Goal: Information Seeking & Learning: Learn about a topic

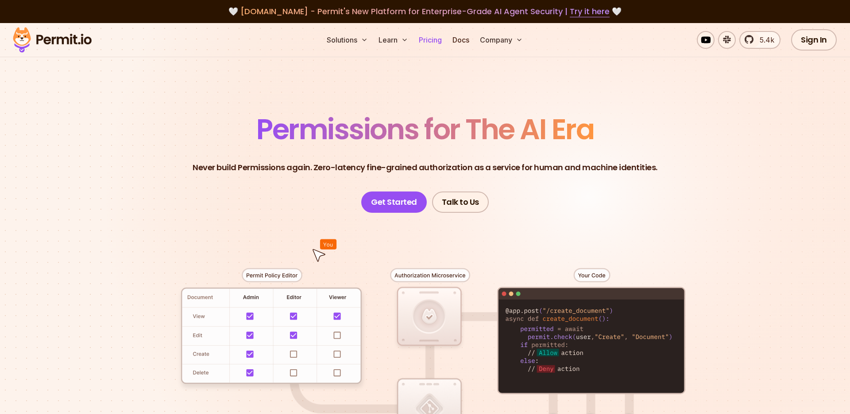
click at [437, 41] on link "Pricing" at bounding box center [430, 40] width 30 height 18
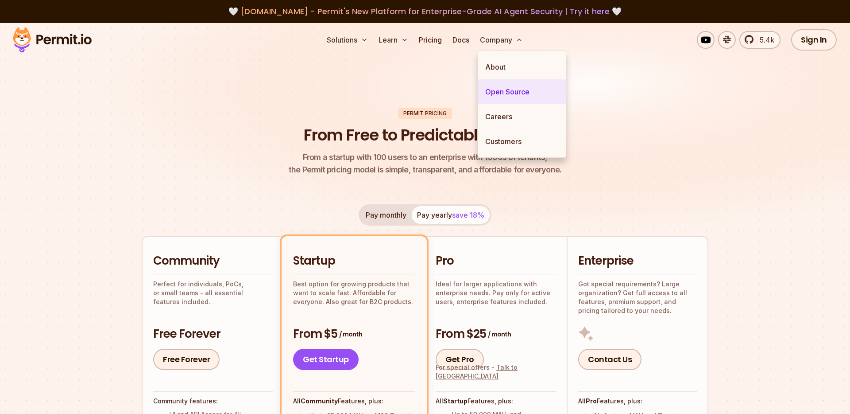
click at [503, 90] on link "Open Source" at bounding box center [522, 91] width 88 height 25
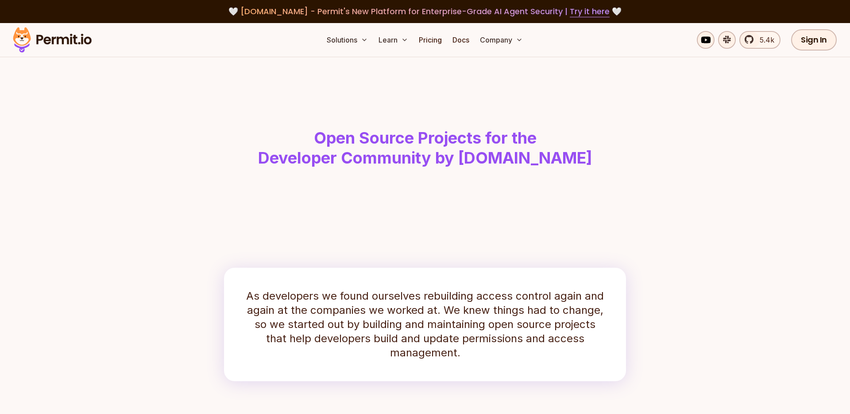
click at [71, 40] on img at bounding box center [52, 40] width 87 height 30
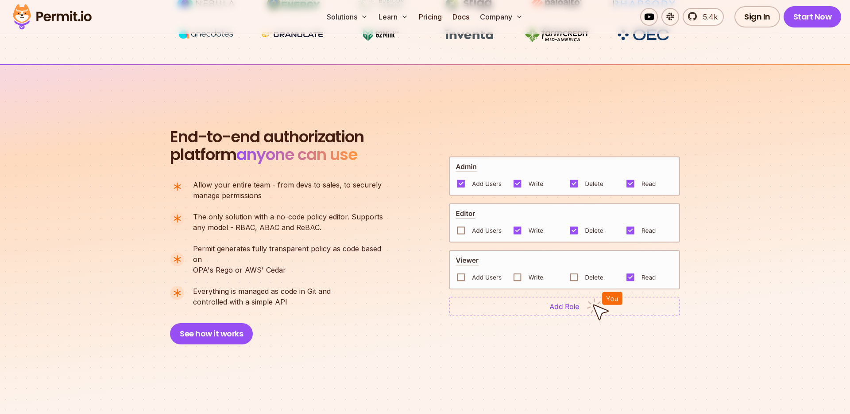
scroll to position [544, 0]
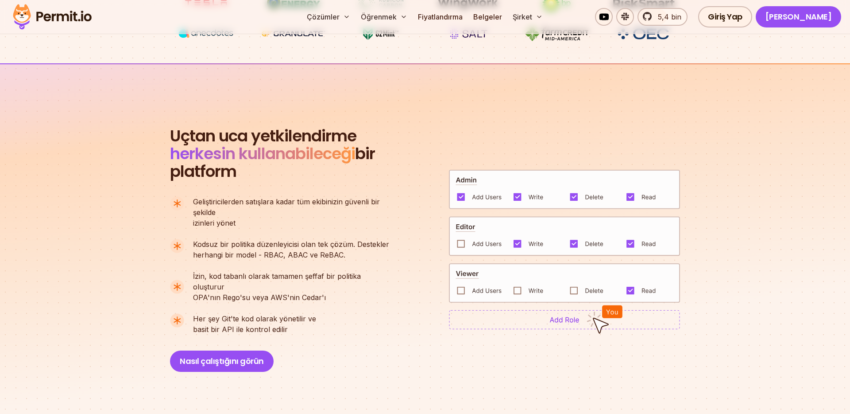
click at [74, 216] on section "Uçtan uca yetkilendirme herkesin kullanabileceği bir platform Herkesin kullanab…" at bounding box center [425, 238] width 850 height 351
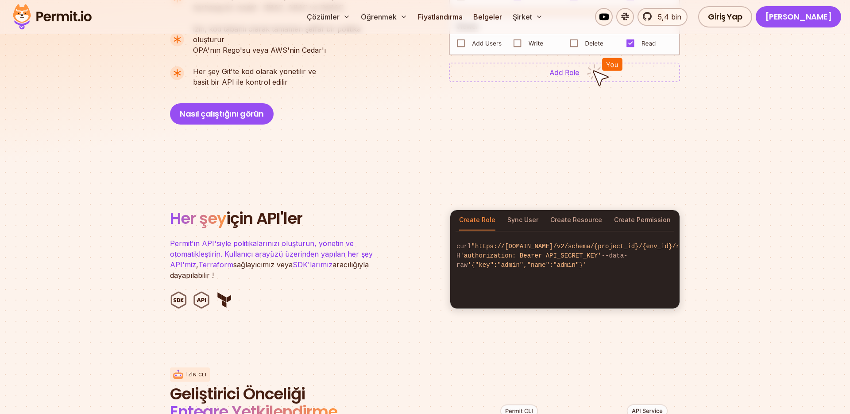
scroll to position [792, 0]
click at [566, 218] on font "Kullanıcıyı Senkronize Et" at bounding box center [538, 219] width 76 height 8
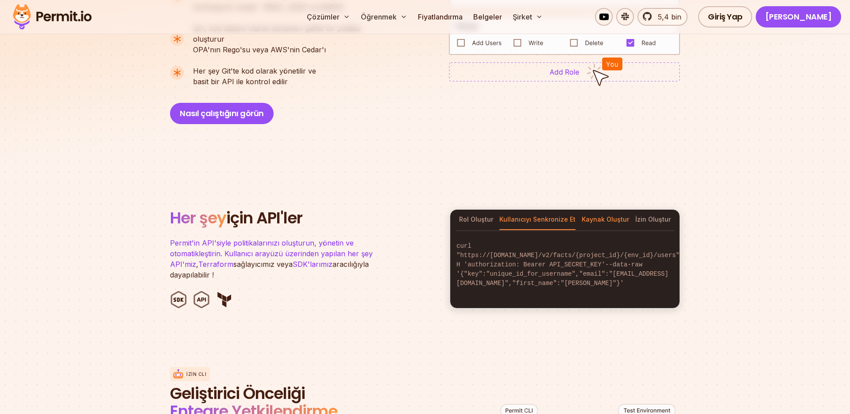
click at [601, 223] on button "Kaynak Oluştur" at bounding box center [605, 220] width 47 height 20
click at [650, 220] on font "İzin Oluştur" at bounding box center [653, 219] width 35 height 8
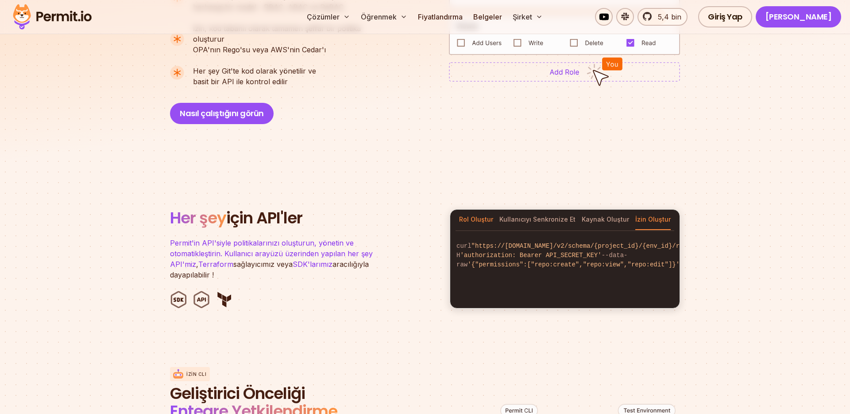
click at [476, 220] on font "Rol Oluştur" at bounding box center [476, 219] width 34 height 8
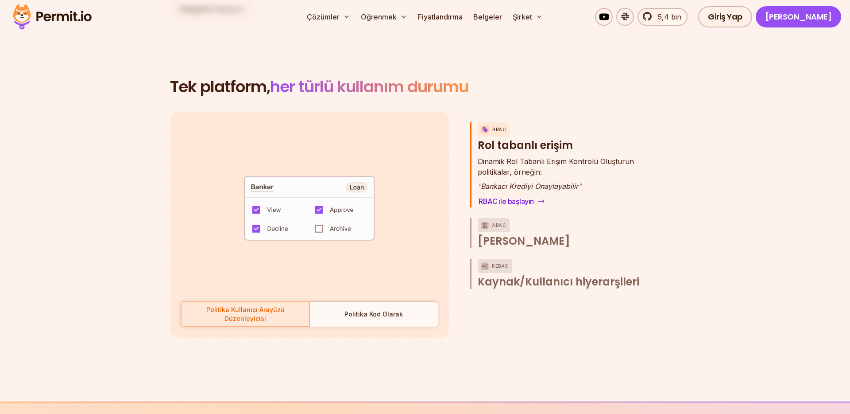
scroll to position [1282, 0]
click at [524, 239] on font "[PERSON_NAME]" at bounding box center [524, 240] width 93 height 15
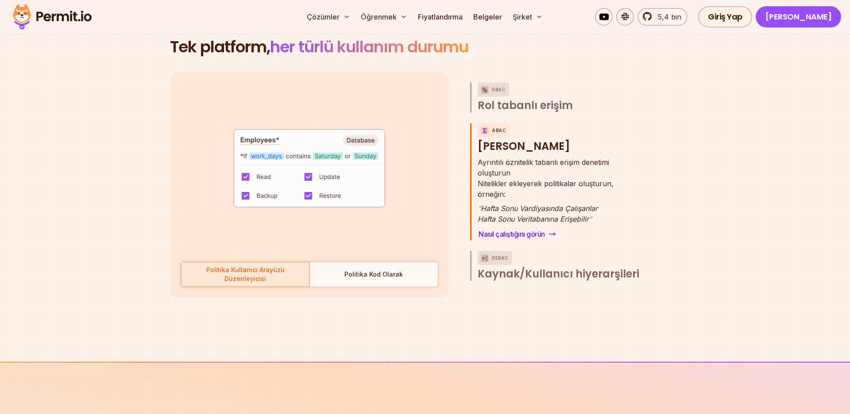
scroll to position [1325, 0]
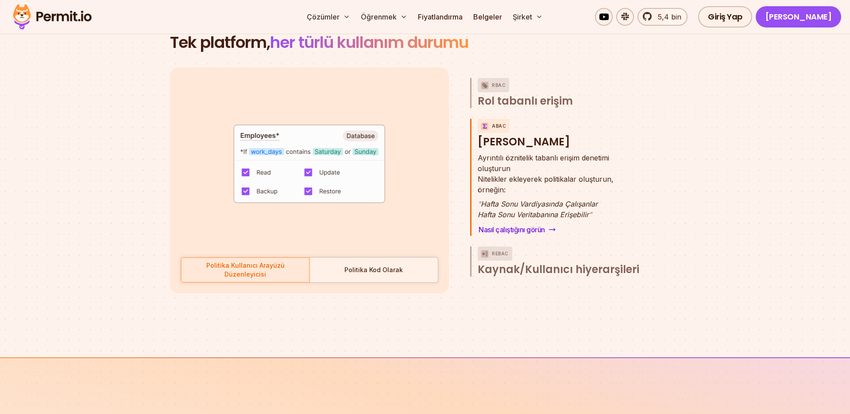
click at [386, 273] on font "Politika Kod Olarak" at bounding box center [374, 270] width 58 height 8
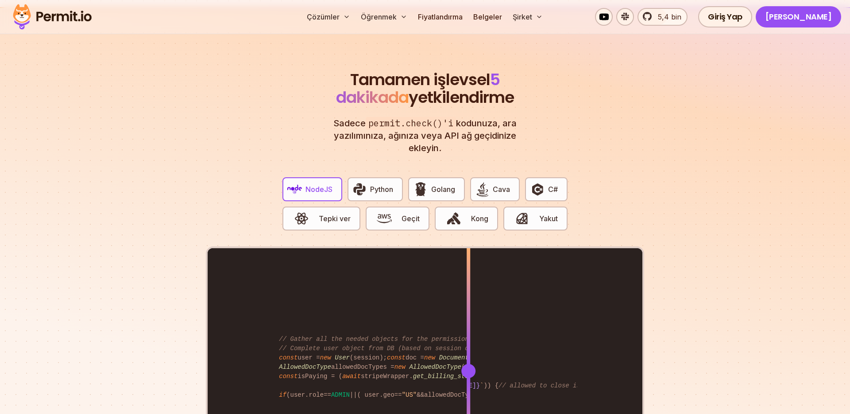
scroll to position [1677, 0]
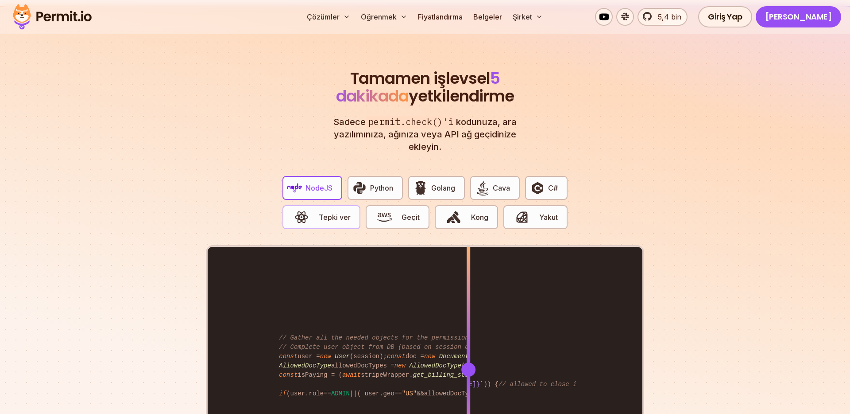
click at [338, 217] on font "Tepki ver" at bounding box center [335, 217] width 32 height 9
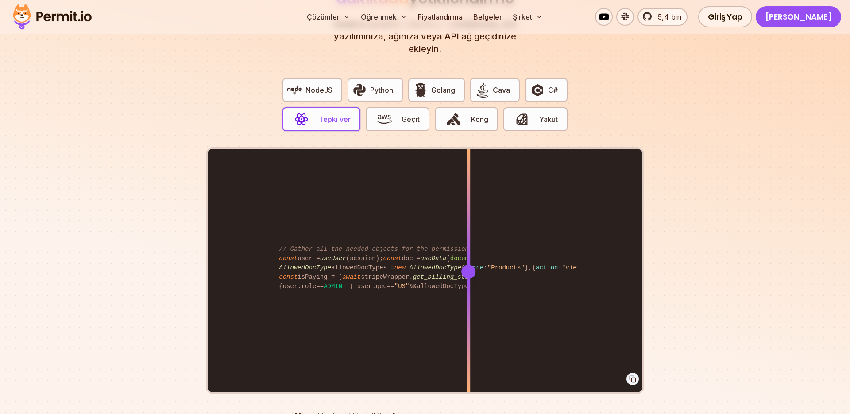
scroll to position [1776, 0]
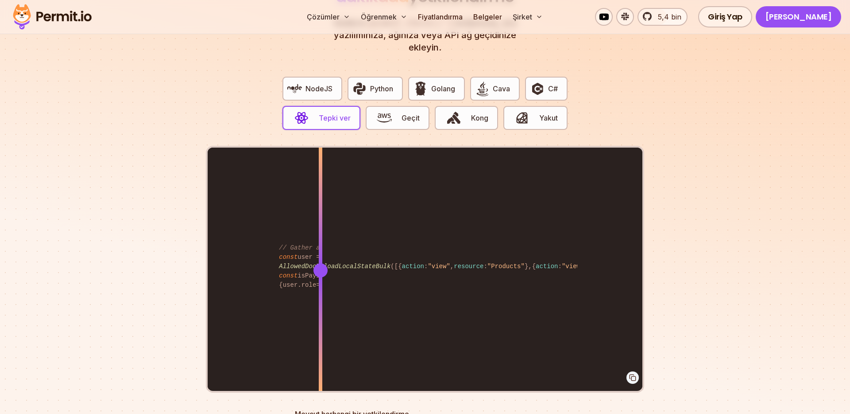
drag, startPoint x: 467, startPoint y: 271, endPoint x: 313, endPoint y: 282, distance: 154.5
click at [319, 282] on div at bounding box center [321, 270] width 4 height 245
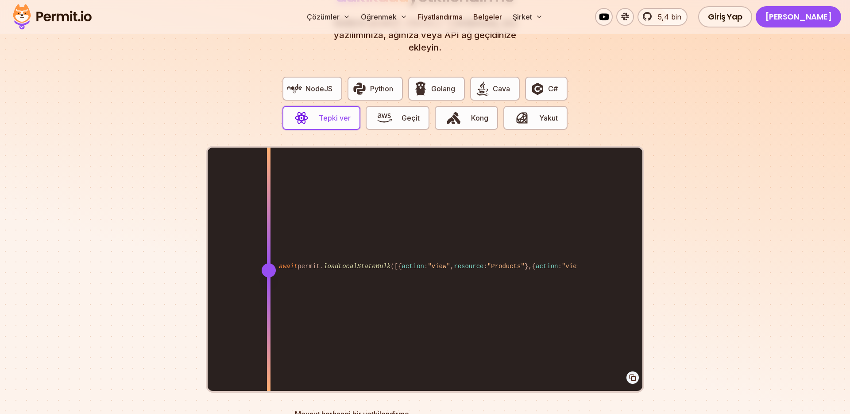
drag, startPoint x: 315, startPoint y: 273, endPoint x: 268, endPoint y: 239, distance: 58.1
click at [268, 239] on div at bounding box center [269, 270] width 4 height 245
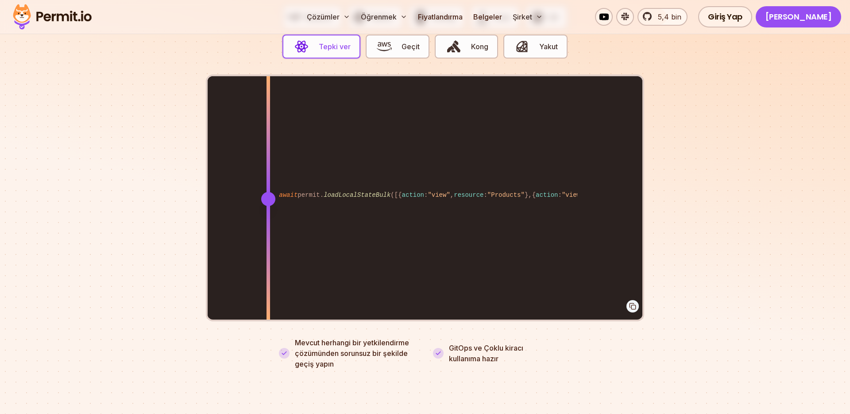
scroll to position [1849, 0]
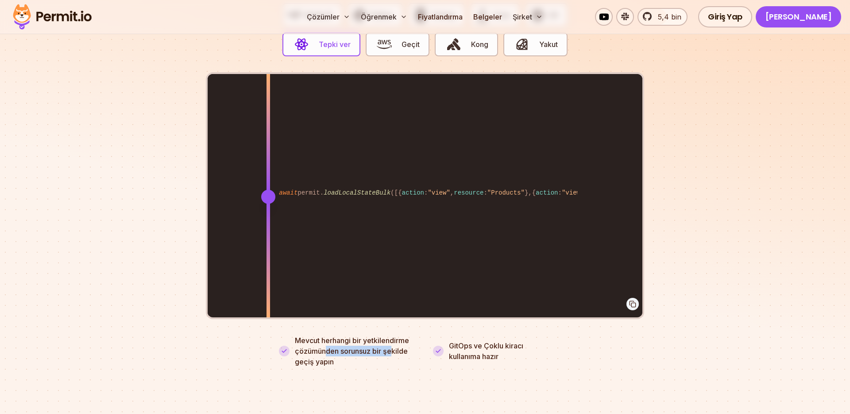
drag, startPoint x: 326, startPoint y: 351, endPoint x: 395, endPoint y: 353, distance: 68.7
click at [395, 353] on font "Mevcut herhangi bir yetkilendirme çözümünden sorunsuz bir şekilde geçiş yapın" at bounding box center [352, 351] width 114 height 30
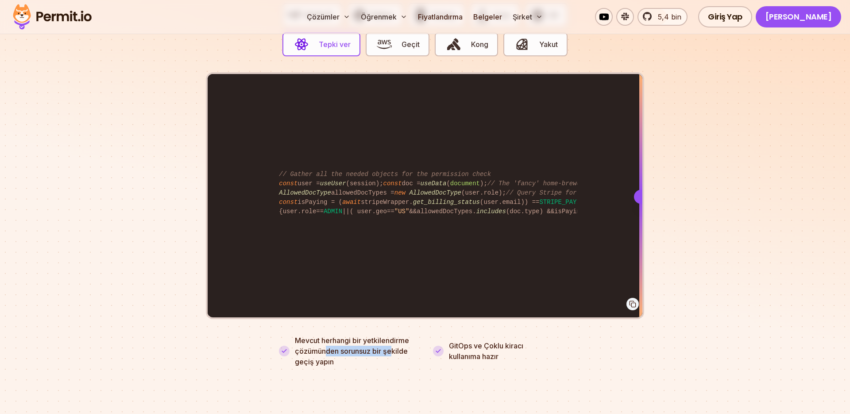
drag, startPoint x: 265, startPoint y: 198, endPoint x: 641, endPoint y: 235, distance: 378.3
click at [641, 235] on div at bounding box center [642, 196] width 4 height 245
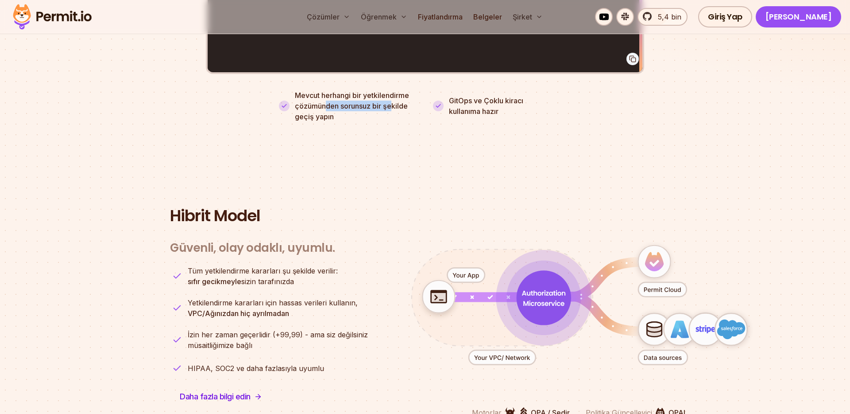
scroll to position [2149, 0]
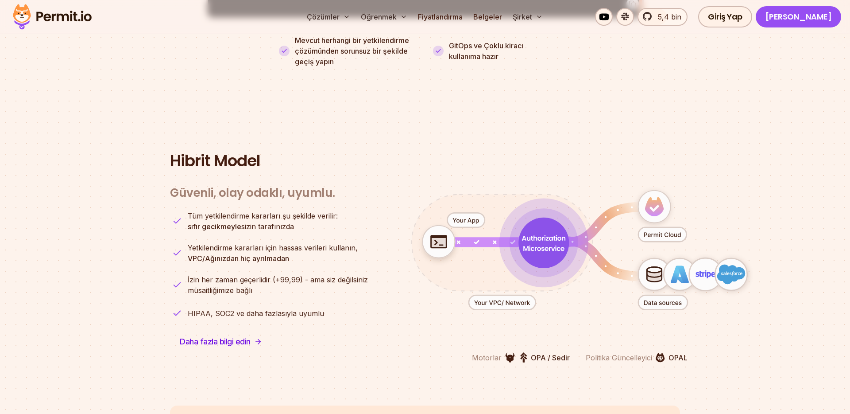
click at [108, 157] on section "Hibrit Model Güvenli, olay odaklı, uyumlu. Motorlar OPA / Sedir Politika Güncel…" at bounding box center [425, 257] width 850 height 296
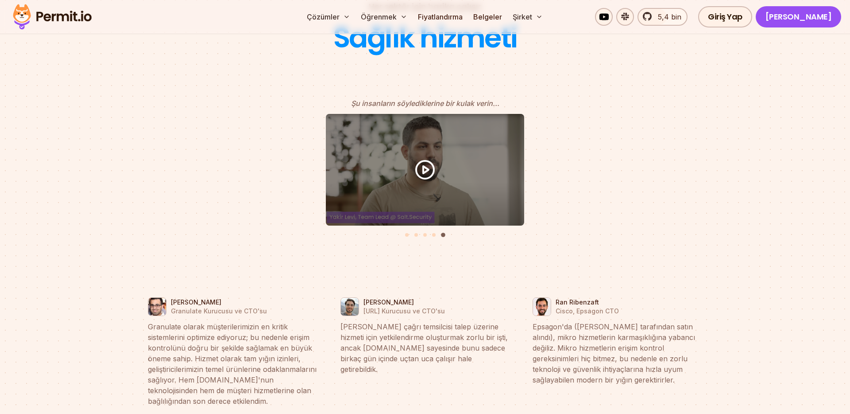
scroll to position [3974, 0]
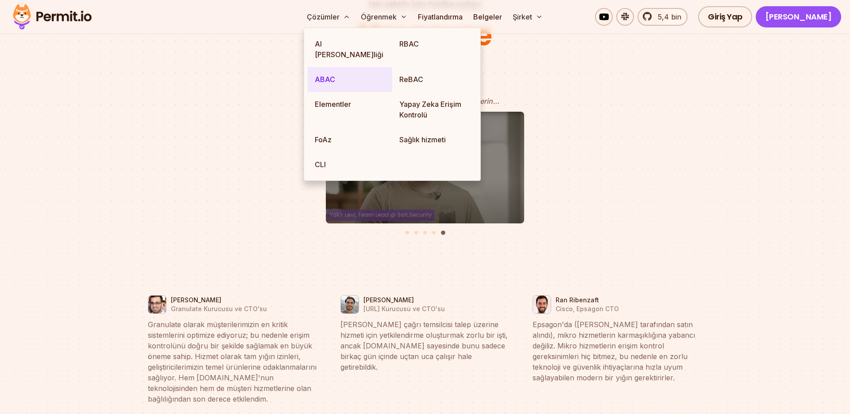
click at [332, 75] on font "ABAC" at bounding box center [325, 79] width 20 height 9
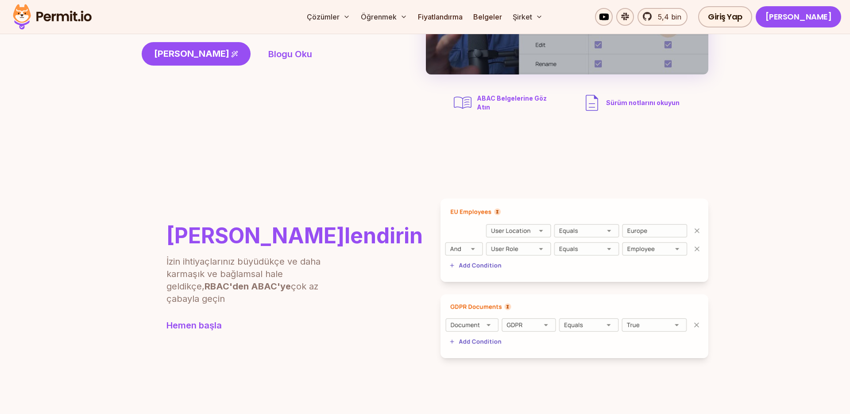
scroll to position [194, 0]
click at [110, 230] on section "Sorunsuz Ölçeklendirin İzin ihtiyaçlarınız büyüdükçe ve daha karmaşık ve bağlam…" at bounding box center [425, 278] width 850 height 230
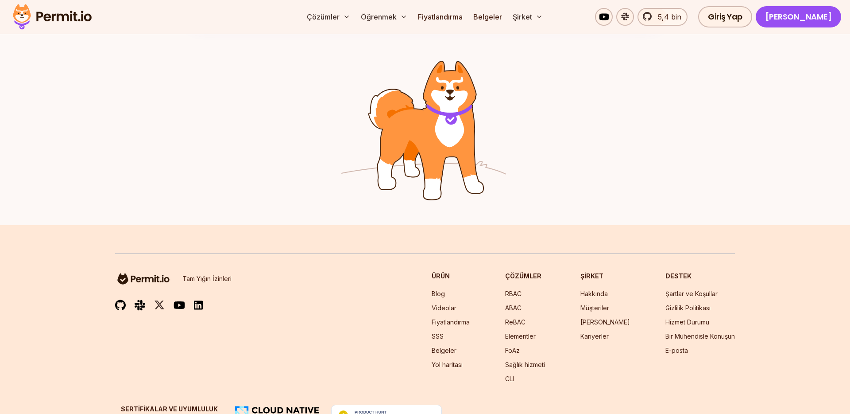
scroll to position [1431, 0]
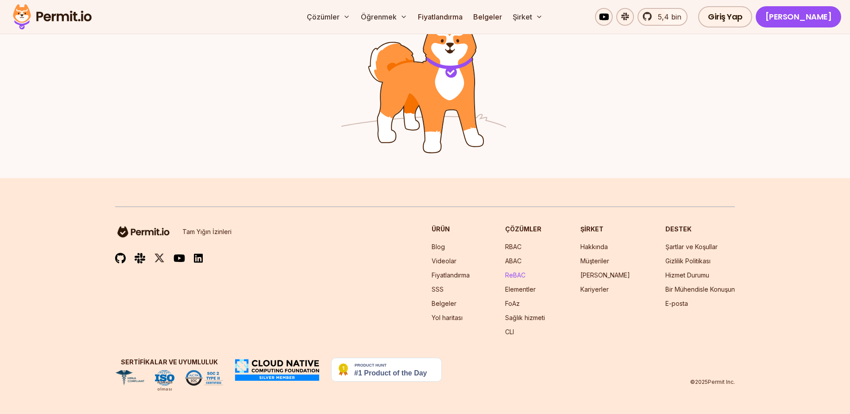
click at [526, 276] on font "ReBAC" at bounding box center [515, 275] width 20 height 8
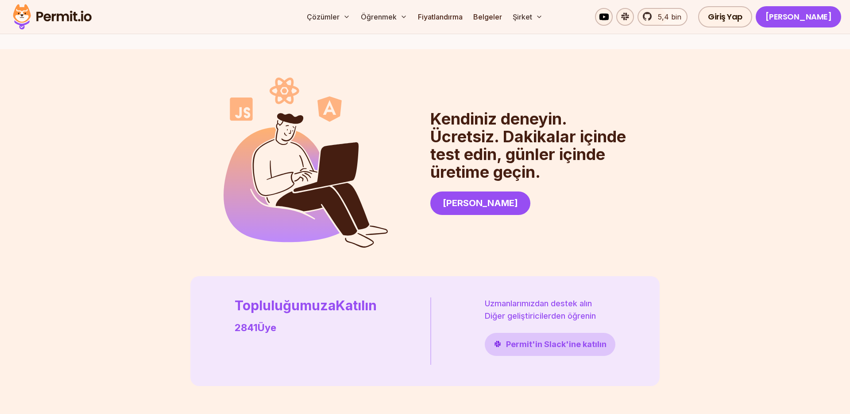
scroll to position [2327, 0]
